Goal: Task Accomplishment & Management: Manage account settings

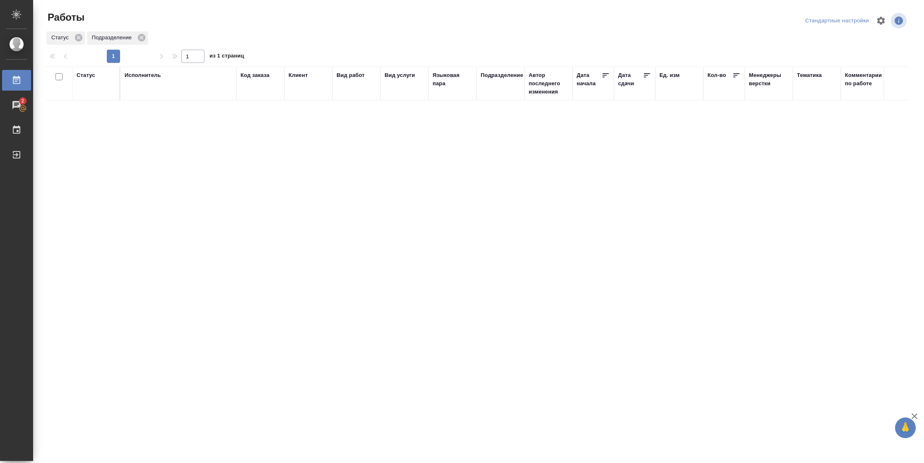
click at [91, 72] on div "Статус" at bounding box center [86, 75] width 19 height 8
click at [101, 111] on div "Подбор Готов к работе" at bounding box center [89, 100] width 24 height 32
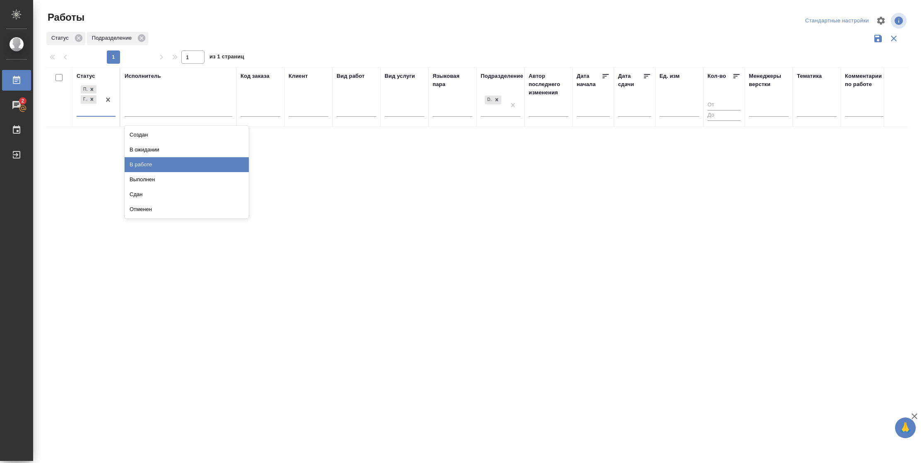
click at [141, 166] on div "В работе" at bounding box center [187, 164] width 124 height 15
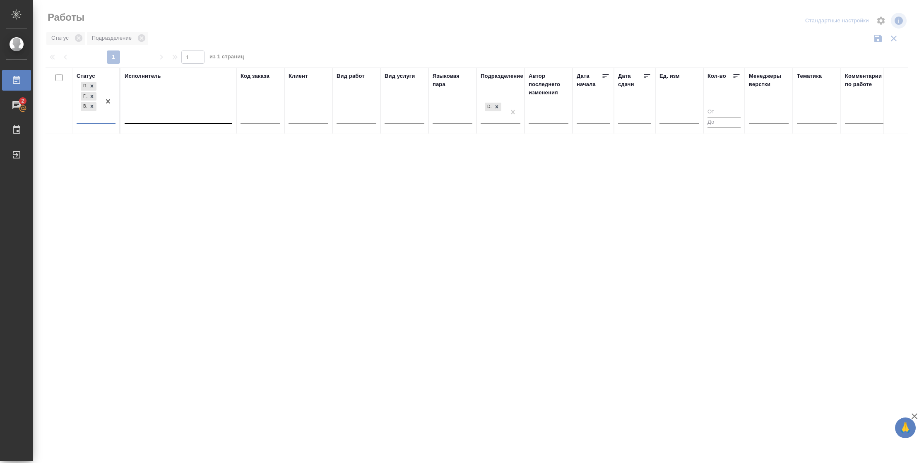
click at [164, 117] on div at bounding box center [179, 115] width 108 height 12
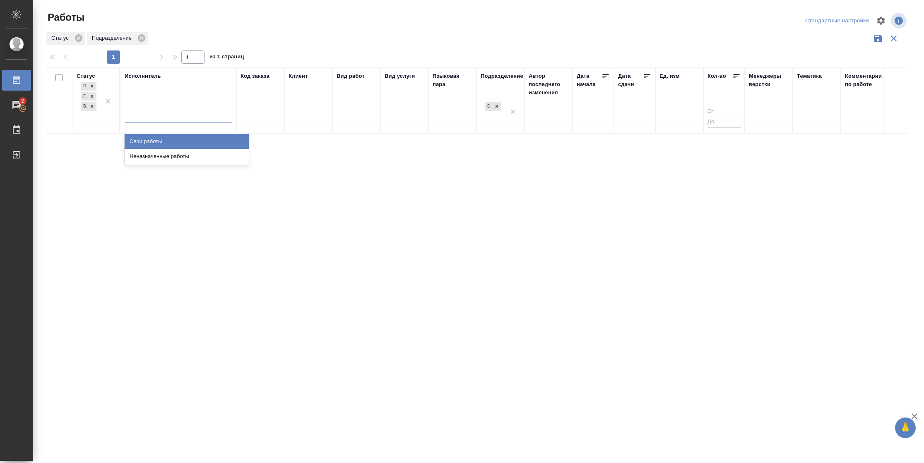
click at [162, 139] on div "Свои работы" at bounding box center [187, 141] width 124 height 15
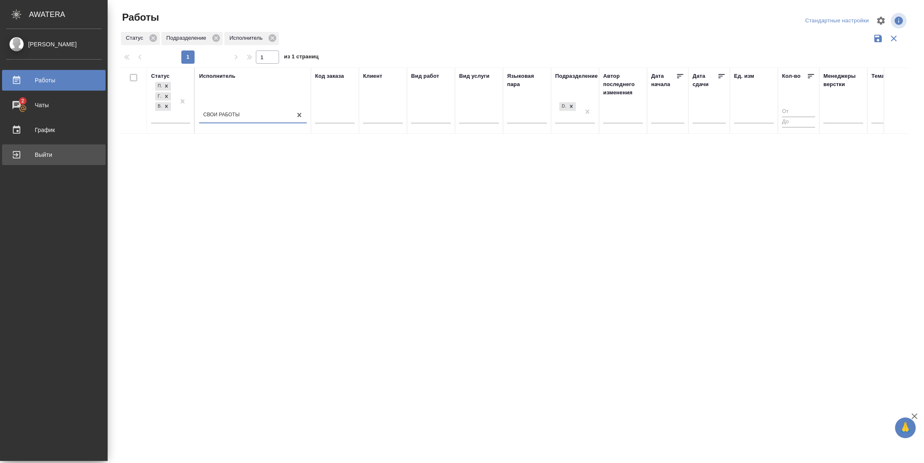
click at [26, 157] on div "Выйти" at bounding box center [53, 155] width 95 height 12
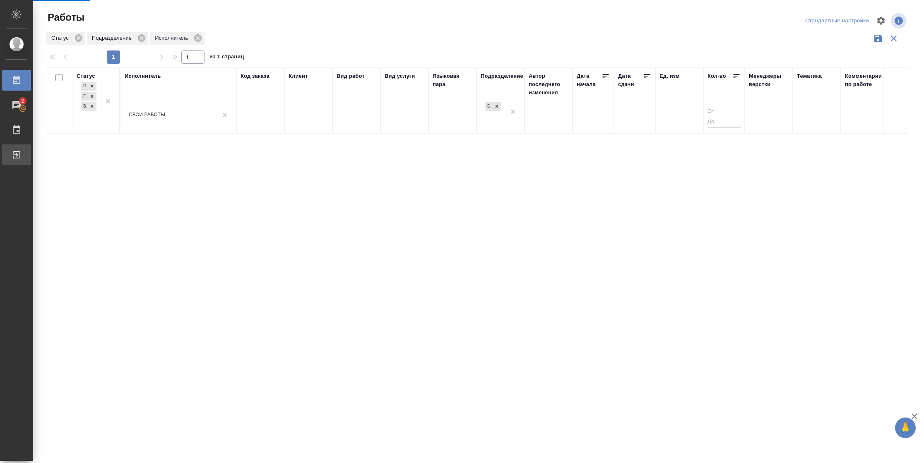
click at [22, 159] on div at bounding box center [23, 155] width 23 height 10
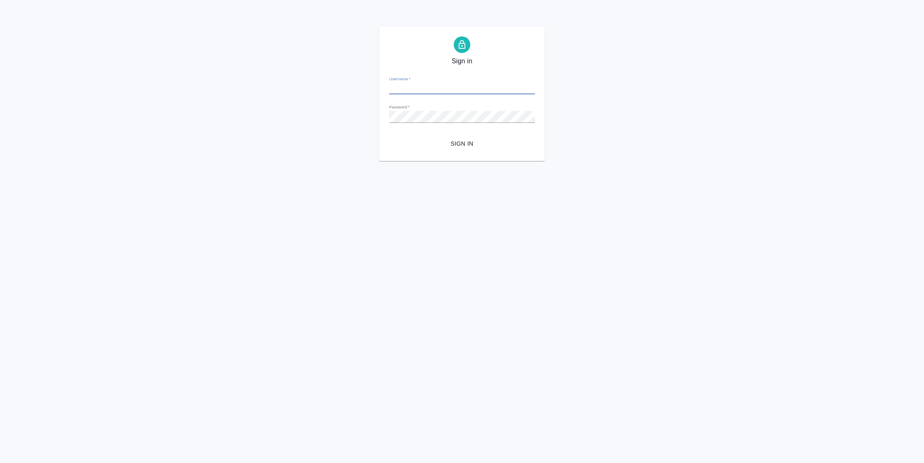
type input "n.vasilyeva@awatera.com"
click at [455, 136] on button "Sign in" at bounding box center [462, 143] width 146 height 15
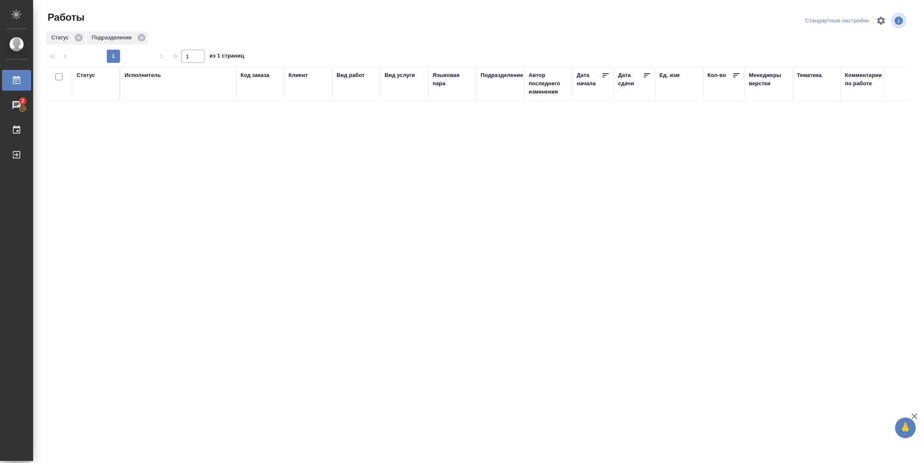
click at [93, 72] on div "Статус" at bounding box center [86, 75] width 19 height 8
click at [106, 108] on div at bounding box center [108, 100] width 15 height 32
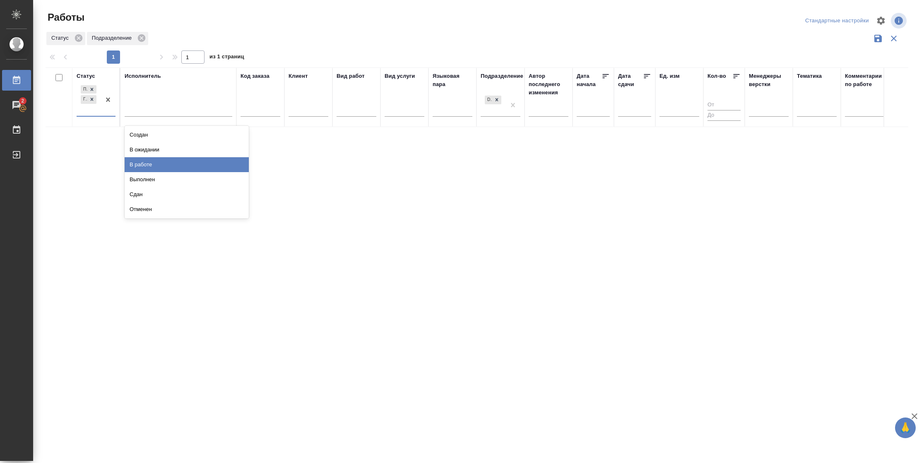
click at [158, 148] on div "В ожидании" at bounding box center [187, 149] width 124 height 15
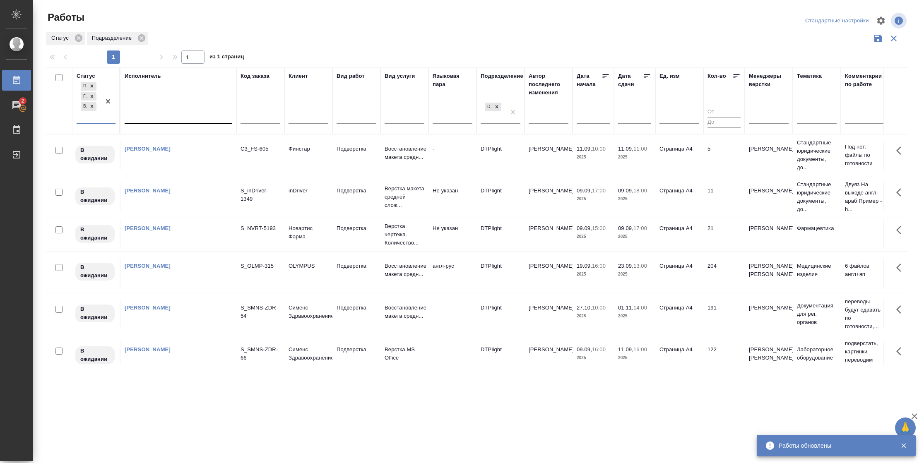
click at [136, 112] on div at bounding box center [179, 115] width 108 height 12
click at [143, 137] on div "Свои работы" at bounding box center [187, 141] width 124 height 15
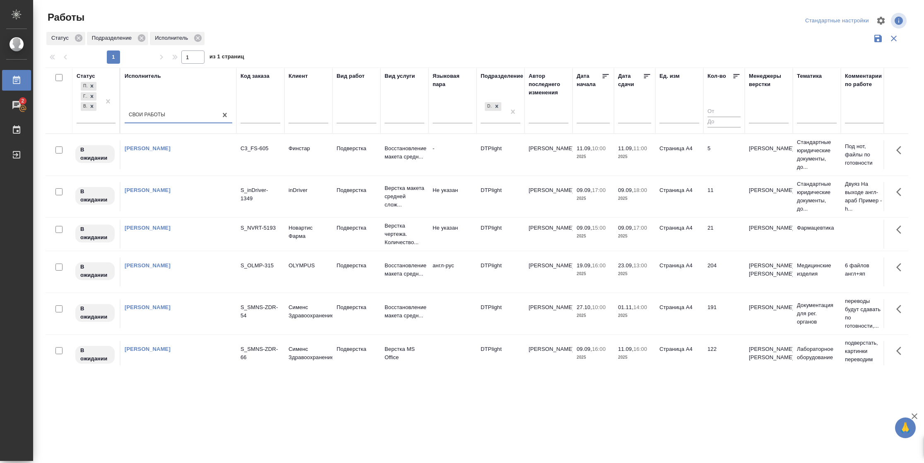
click at [648, 75] on icon at bounding box center [647, 76] width 8 height 8
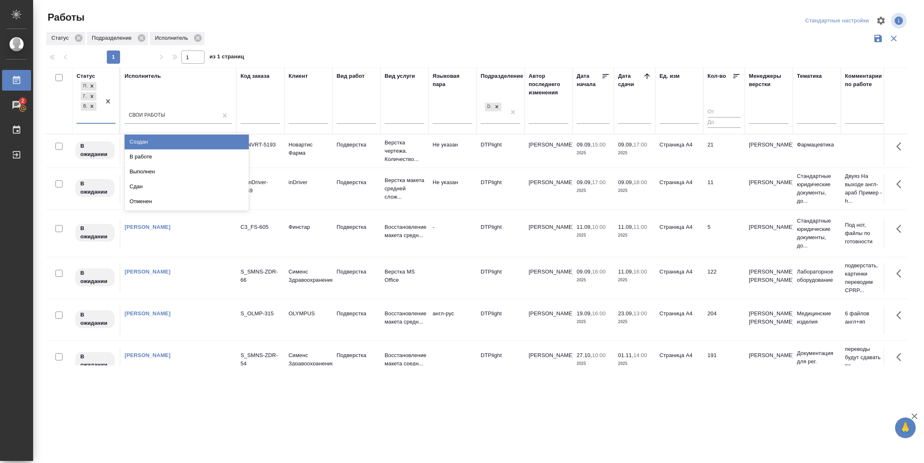
click at [100, 117] on div "Подбор Готов к работе В ожидании" at bounding box center [89, 101] width 24 height 43
click at [95, 109] on div at bounding box center [91, 106] width 9 height 9
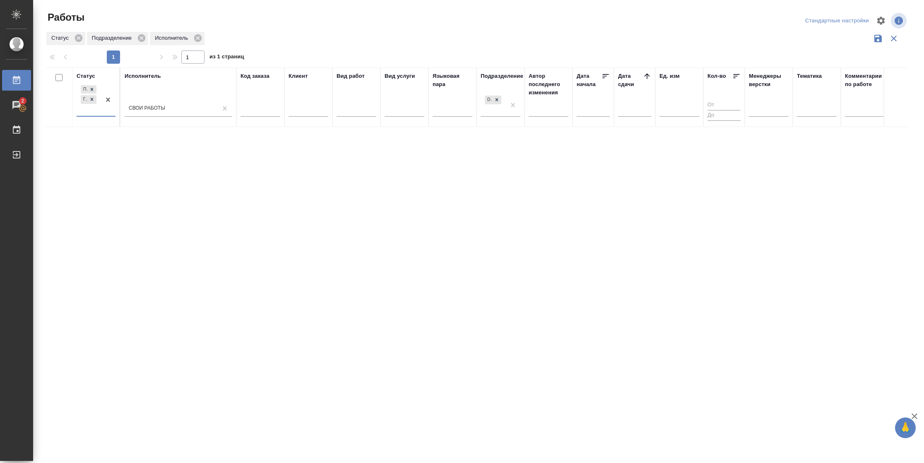
click at [96, 116] on div "Подбор Готов к работе" at bounding box center [89, 100] width 24 height 32
click at [99, 112] on div "Подбор Готов к работе" at bounding box center [89, 100] width 24 height 32
click at [168, 159] on div "В работе" at bounding box center [187, 164] width 124 height 15
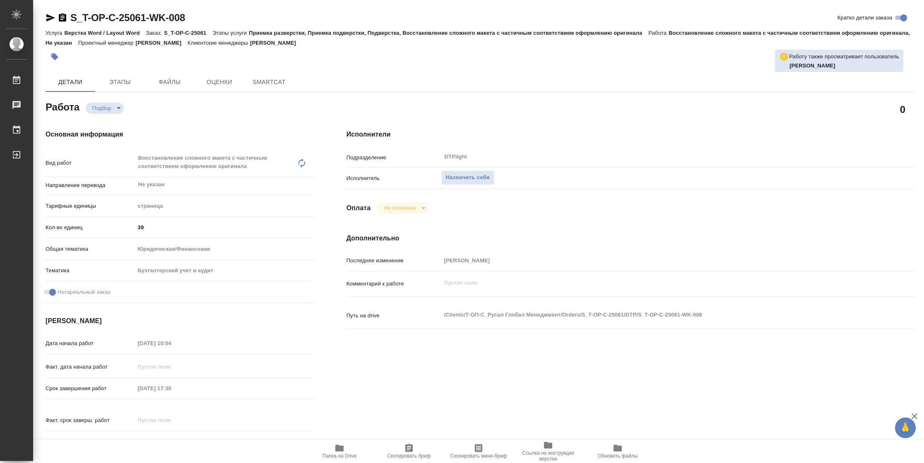
type textarea "x"
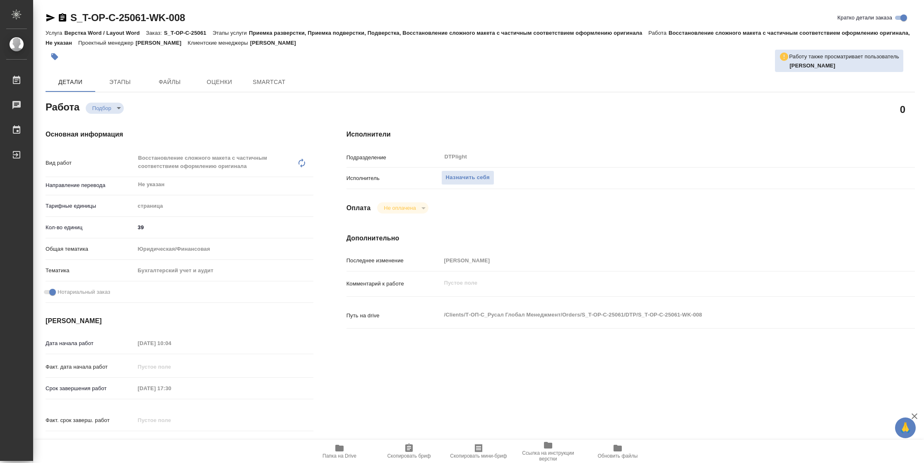
type textarea "x"
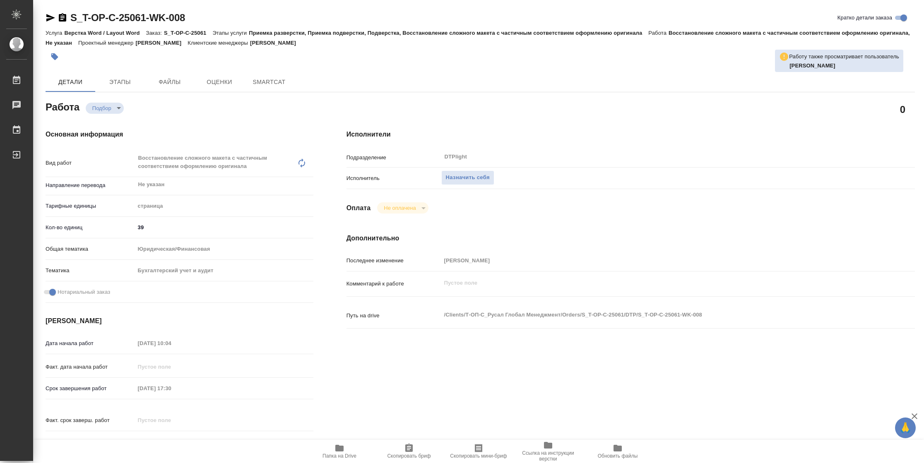
type textarea "x"
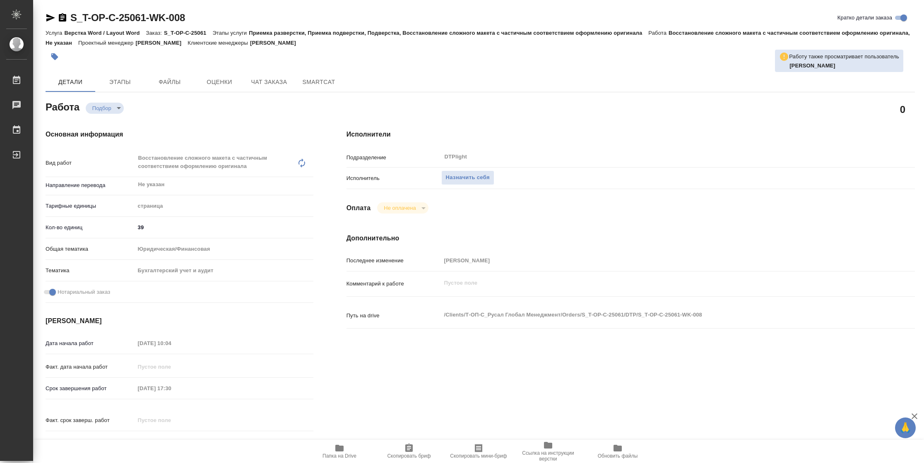
click at [336, 448] on icon "button" at bounding box center [339, 448] width 8 height 7
type textarea "x"
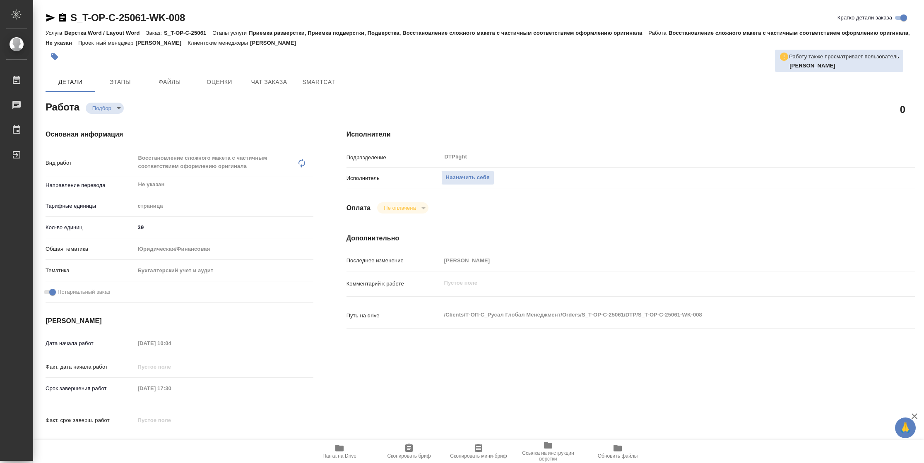
type textarea "x"
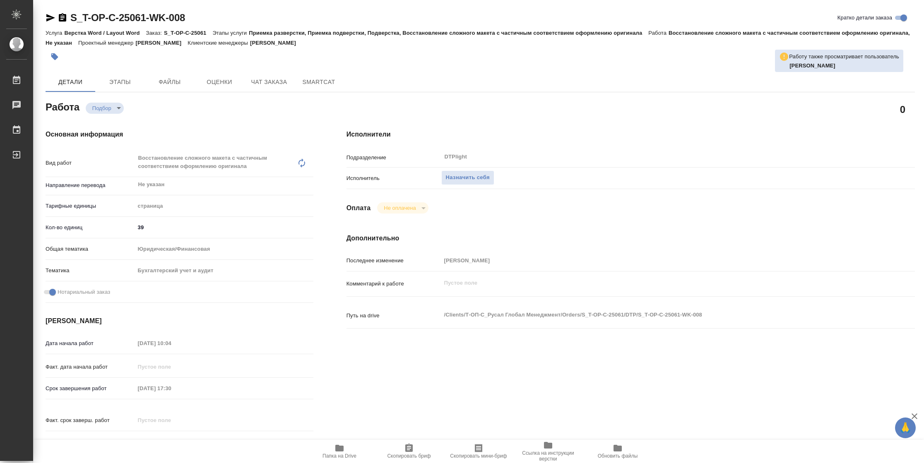
type textarea "x"
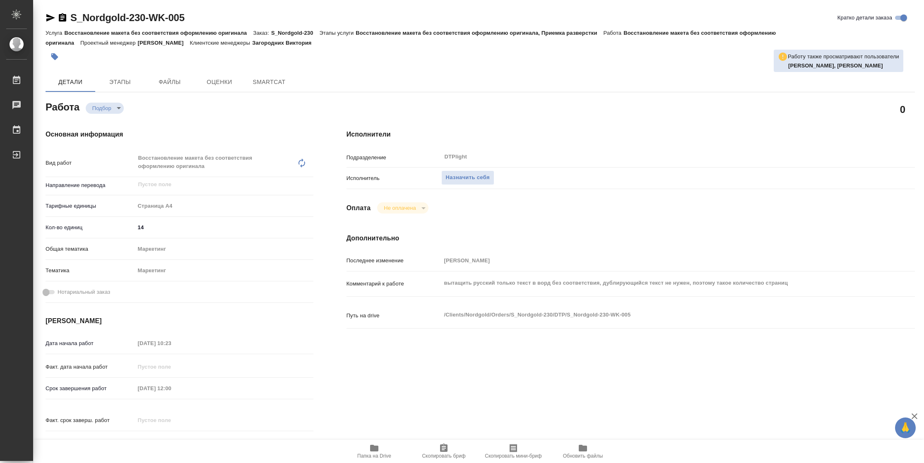
type textarea "x"
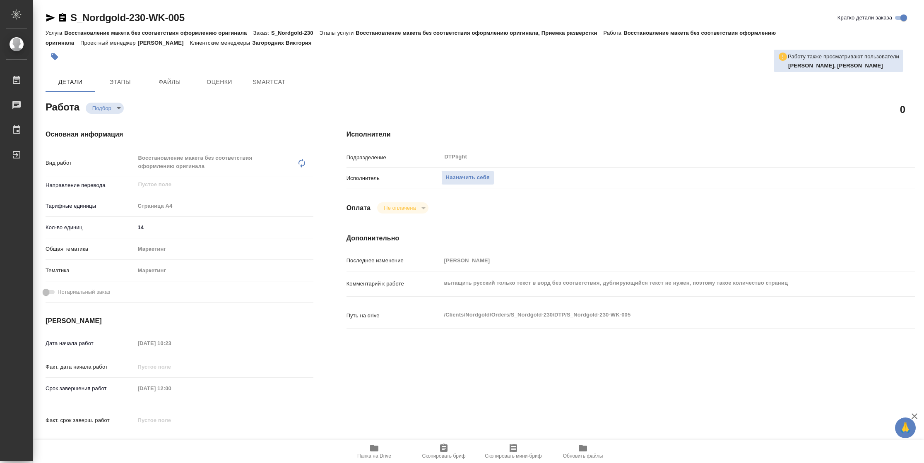
type textarea "x"
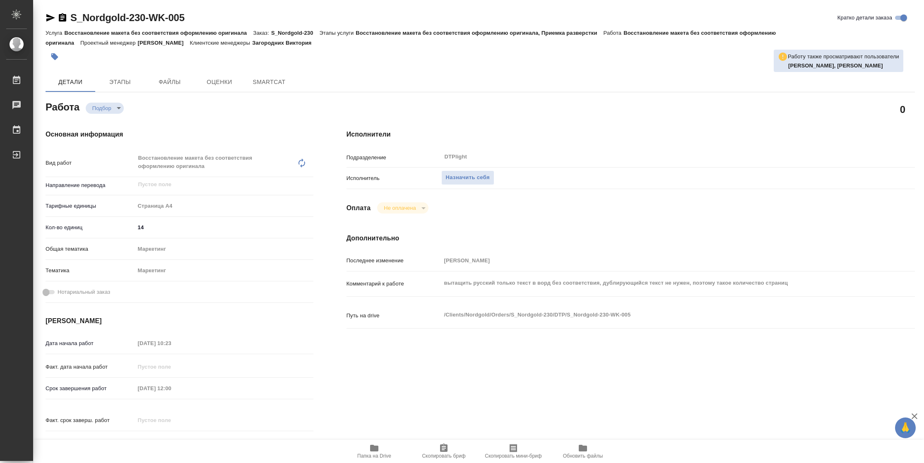
type textarea "x"
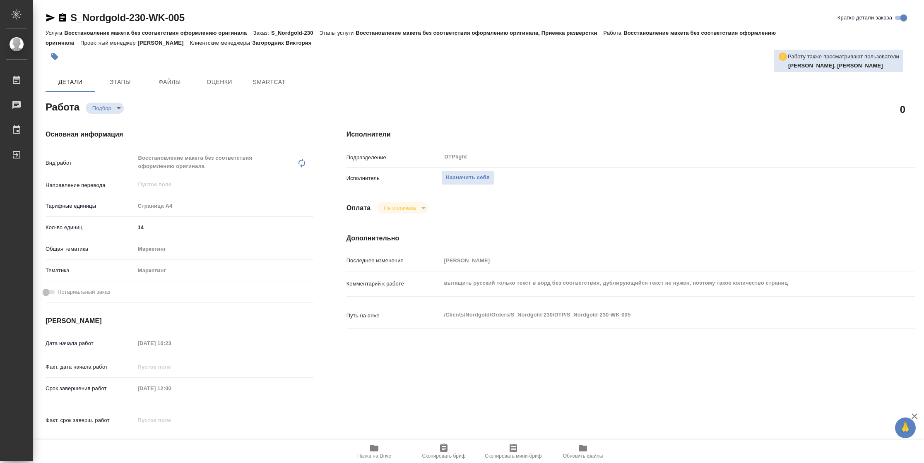
type textarea "x"
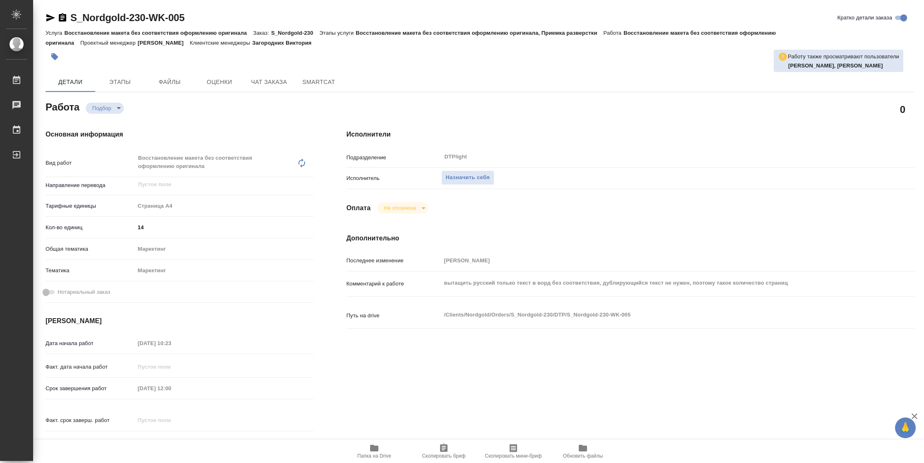
type textarea "x"
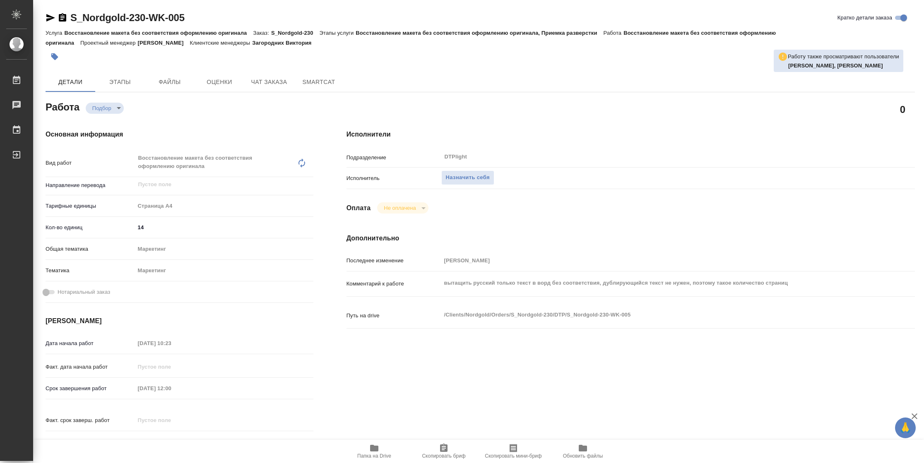
type textarea "x"
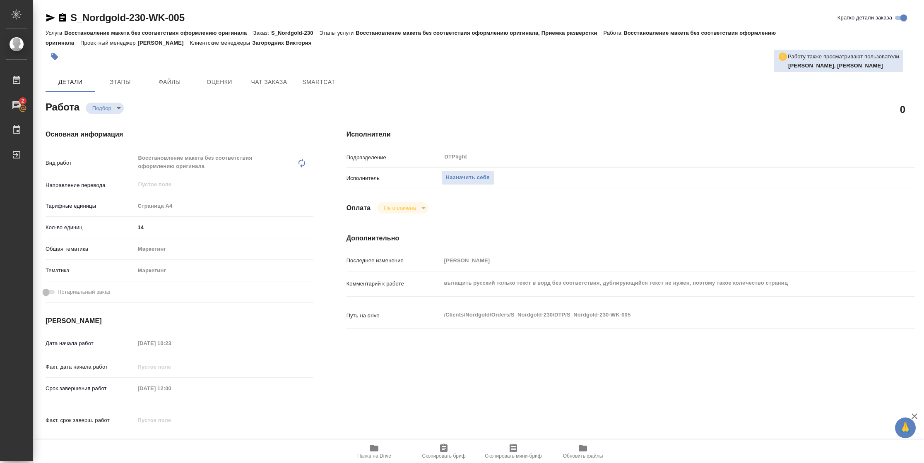
click at [378, 453] on span "Папка на Drive" at bounding box center [374, 456] width 34 height 6
click at [474, 175] on span "Назначить себя" at bounding box center [468, 178] width 44 height 10
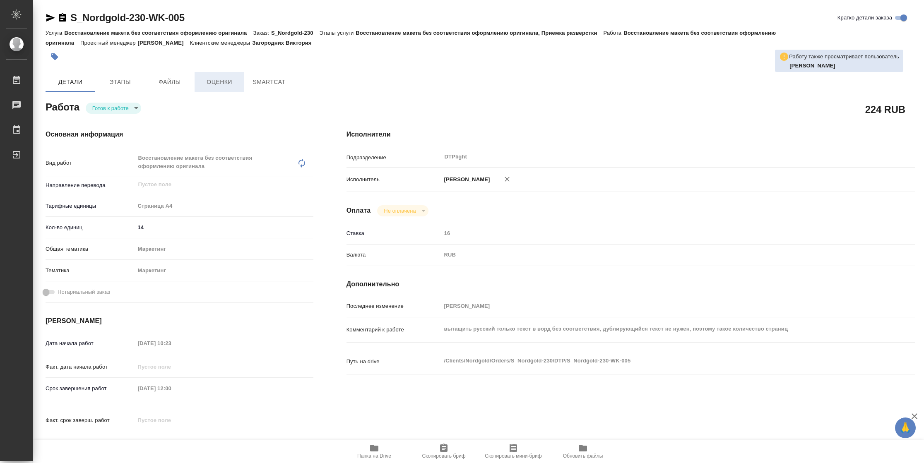
type textarea "x"
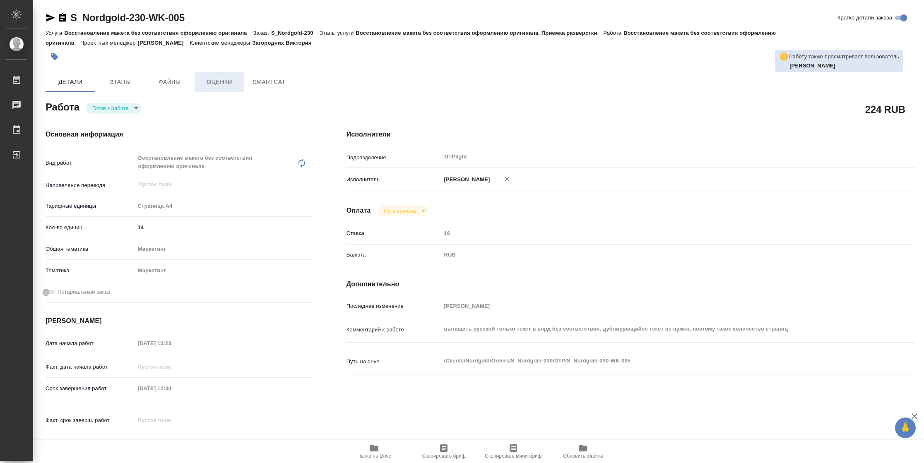
type textarea "x"
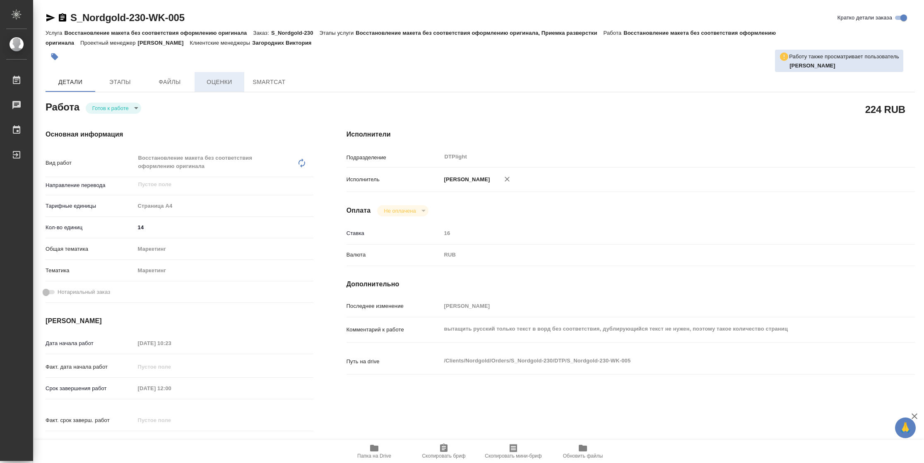
type textarea "x"
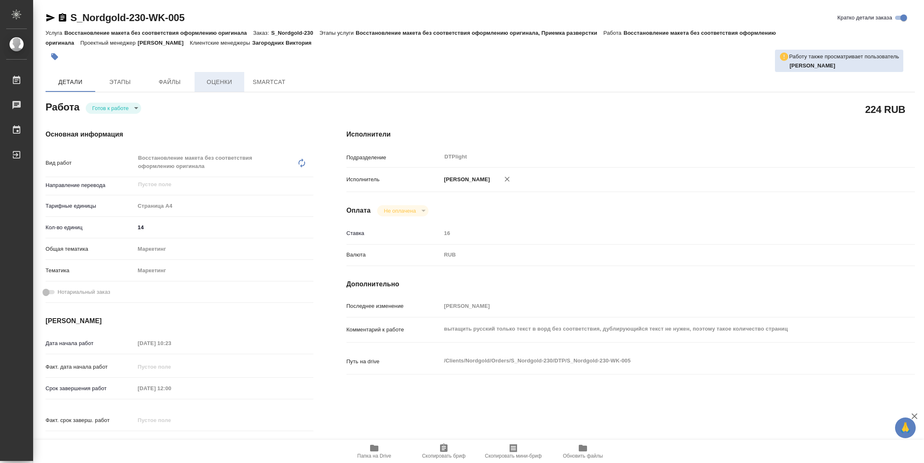
type textarea "x"
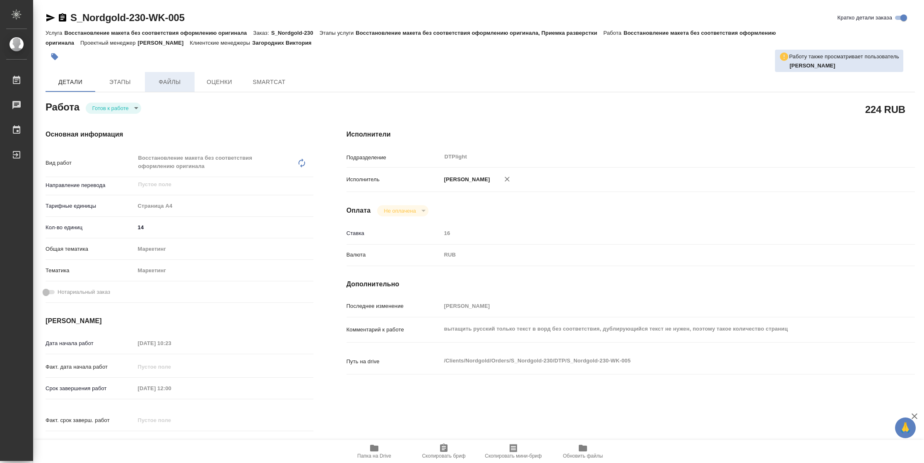
type textarea "x"
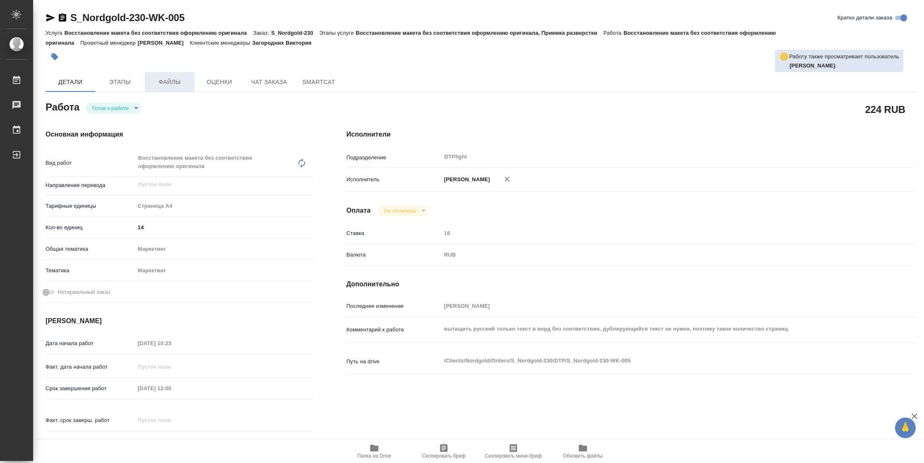
type textarea "x"
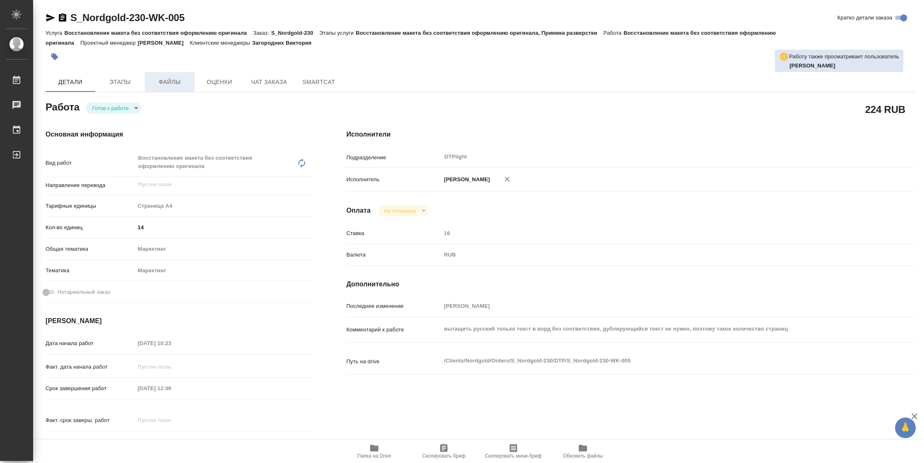
type textarea "x"
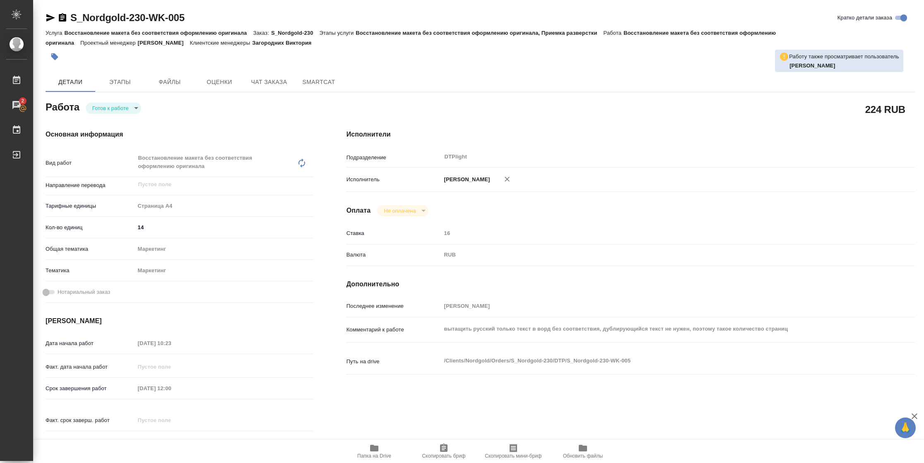
click at [110, 100] on div "[PERSON_NAME] к работе readyForWork" at bounding box center [180, 106] width 268 height 15
click at [111, 103] on body "🙏 .cls-1 fill:#fff; AWATERA [PERSON_NAME] 2 Чаты График Выйти S_Nordgold-230-WK…" at bounding box center [462, 231] width 924 height 463
click at [112, 106] on button "В работе" at bounding box center [105, 108] width 27 height 9
type textarea "x"
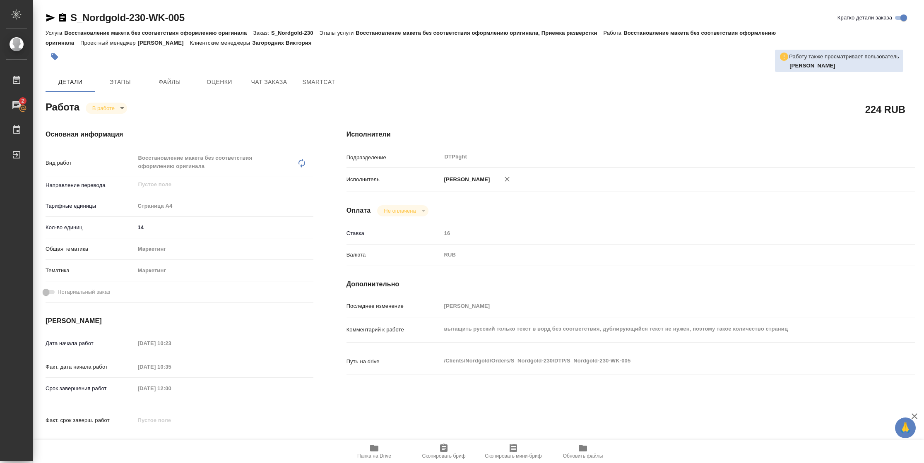
type textarea "x"
click at [48, 19] on icon "button" at bounding box center [50, 17] width 9 height 7
